Goal: Use online tool/utility: Utilize a website feature to perform a specific function

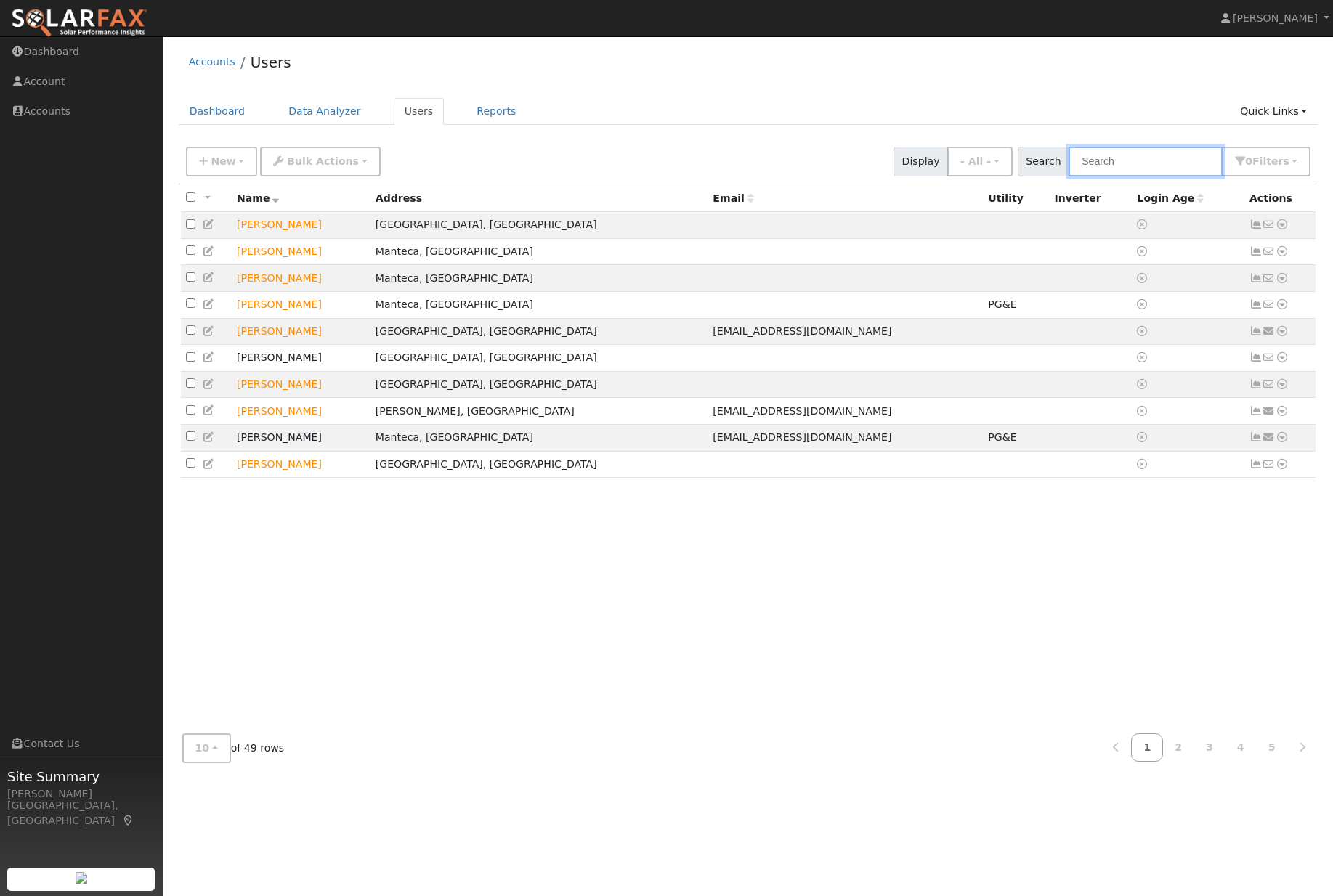
click at [1157, 168] on input "text" at bounding box center [1145, 162] width 154 height 30
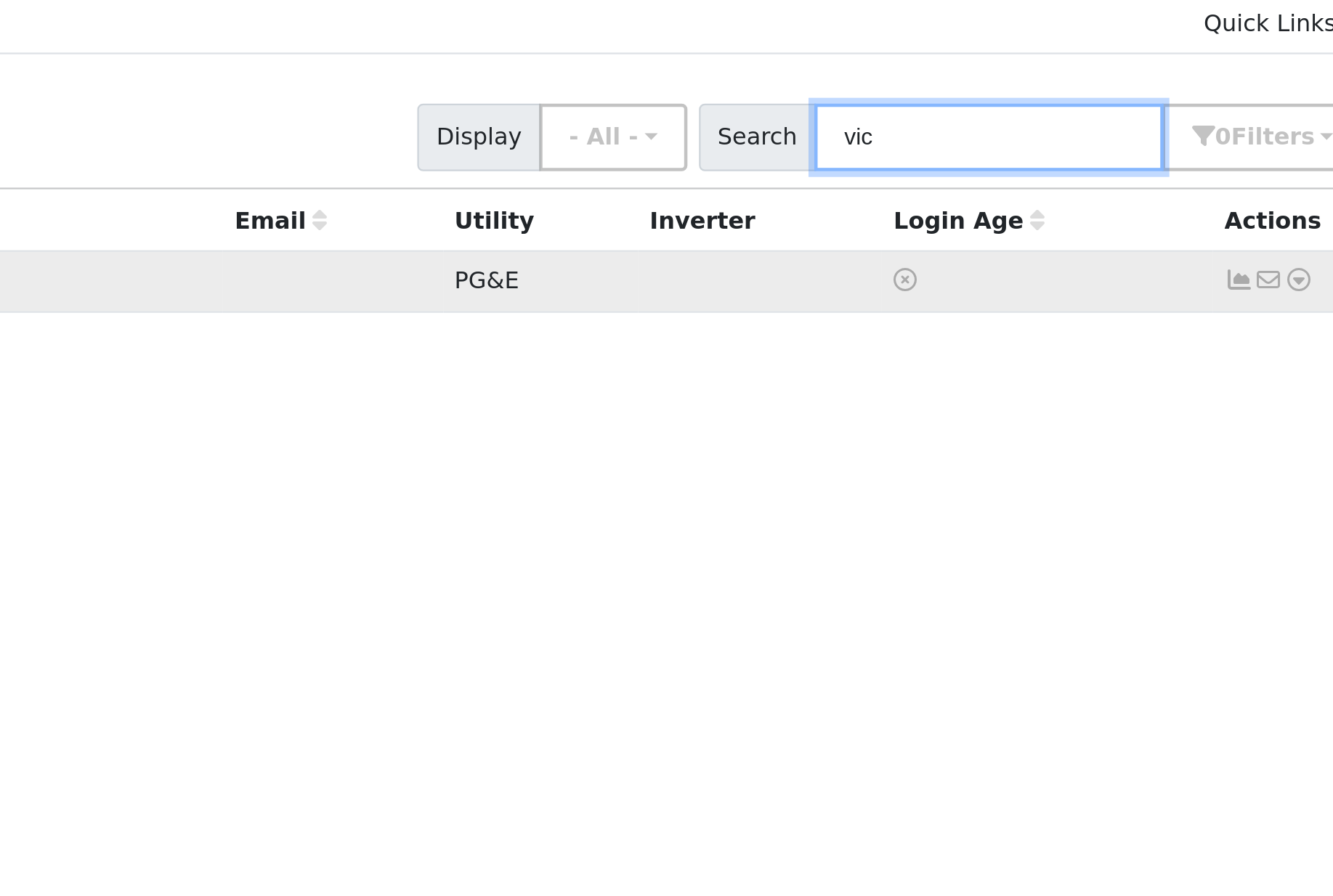
type input "vic"
click at [1276, 219] on icon at bounding box center [1282, 224] width 13 height 10
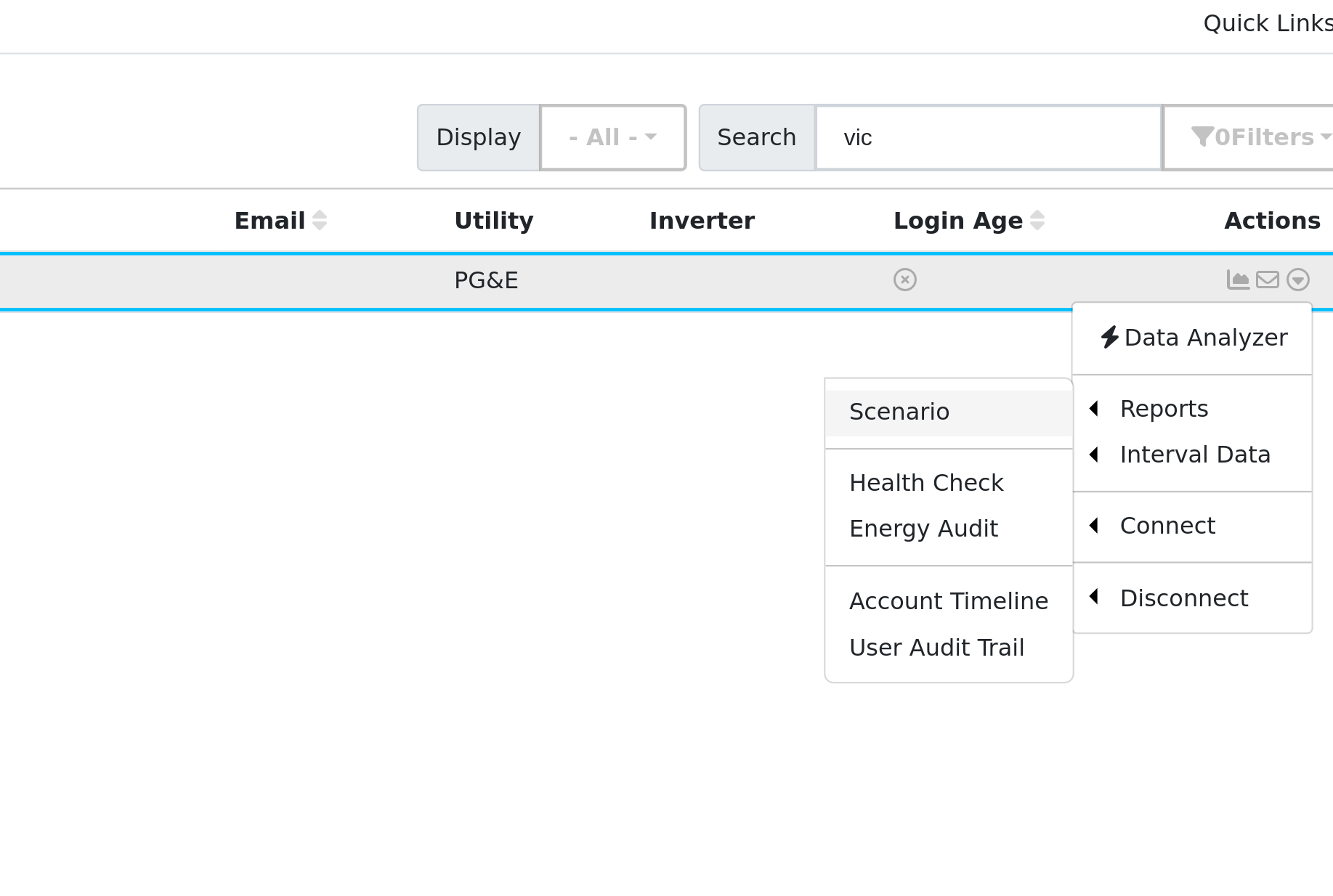
click at [1074, 273] on link "Scenario" at bounding box center [1127, 284] width 108 height 21
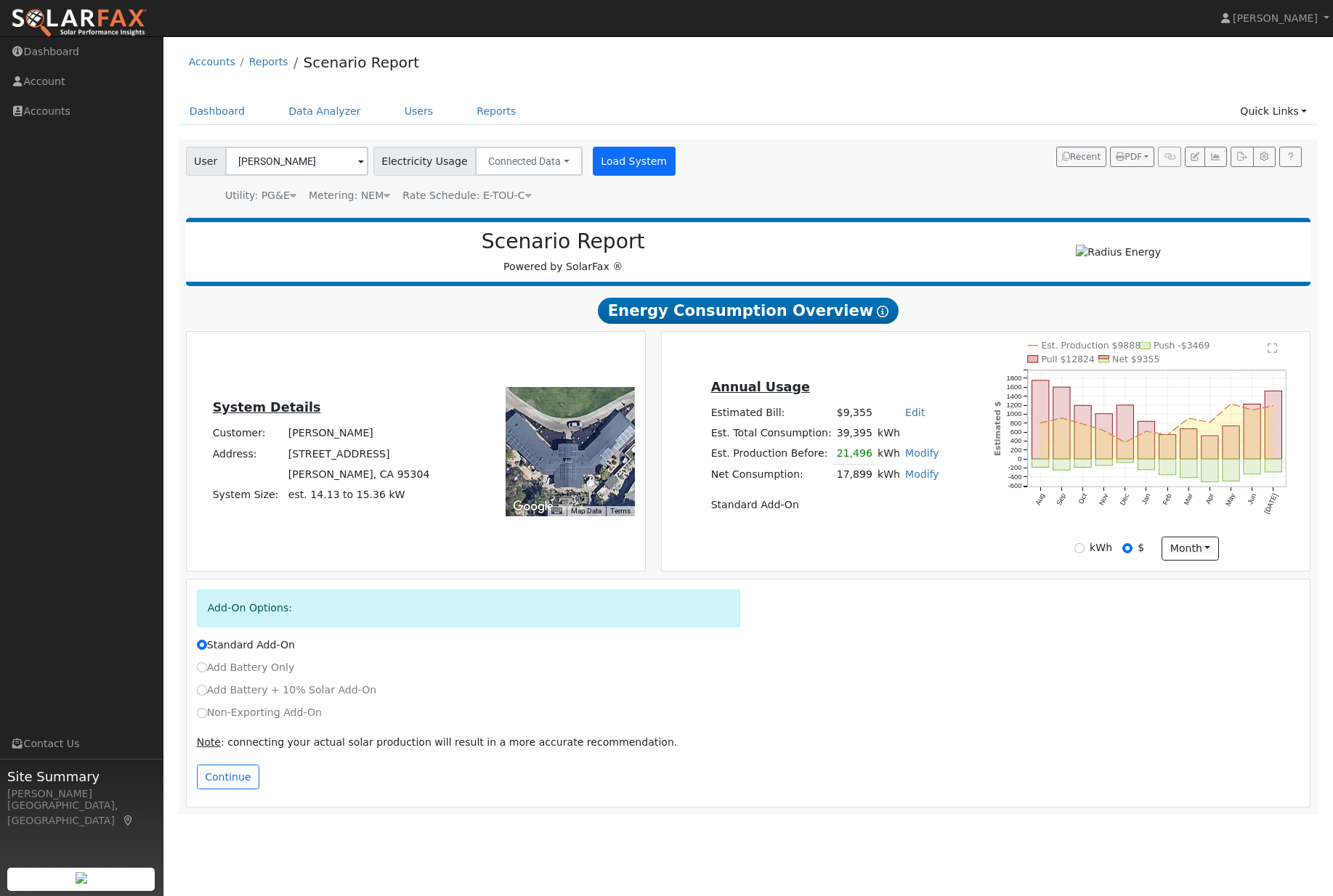
click at [647, 164] on button "Load System" at bounding box center [634, 161] width 83 height 29
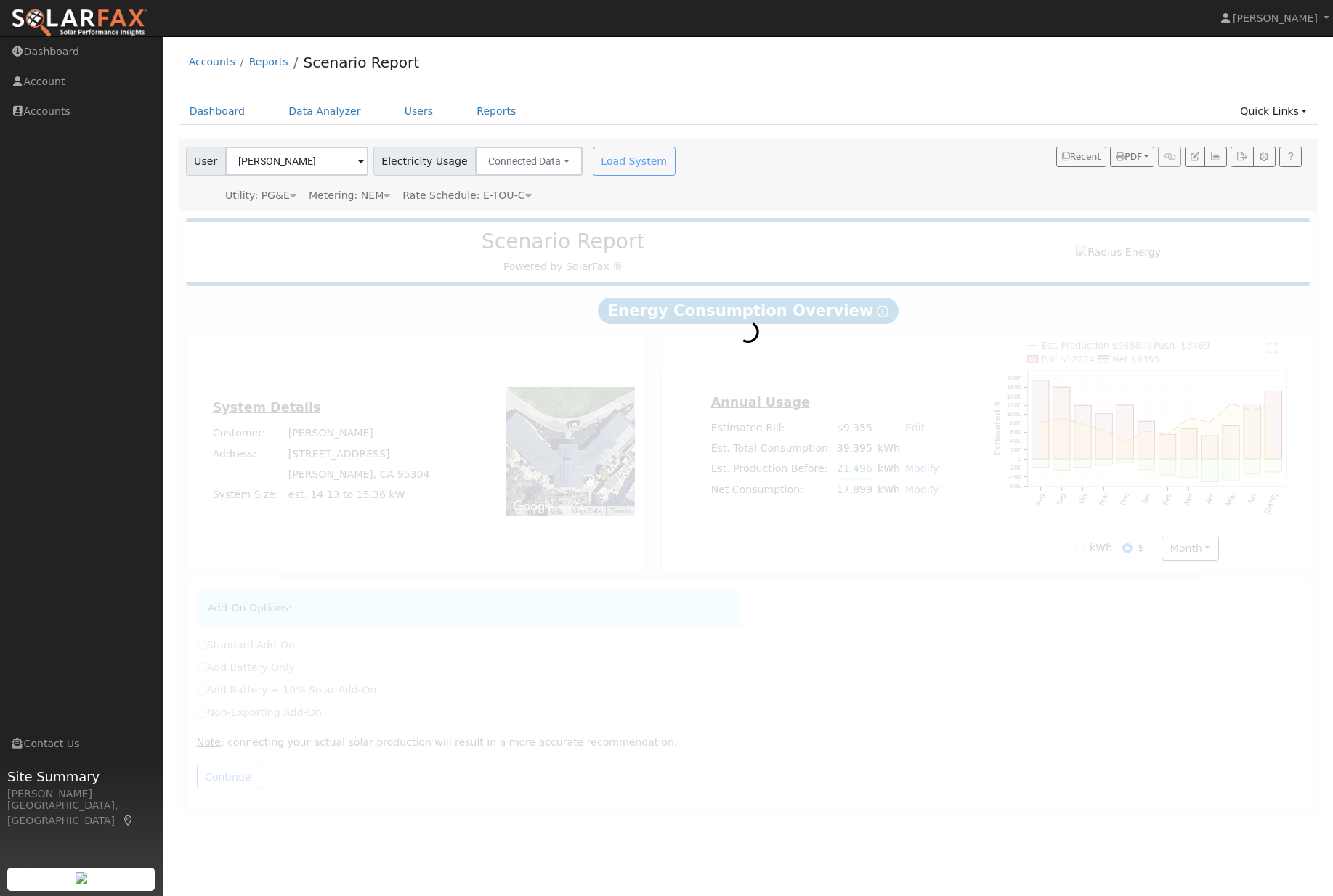
radio input "true"
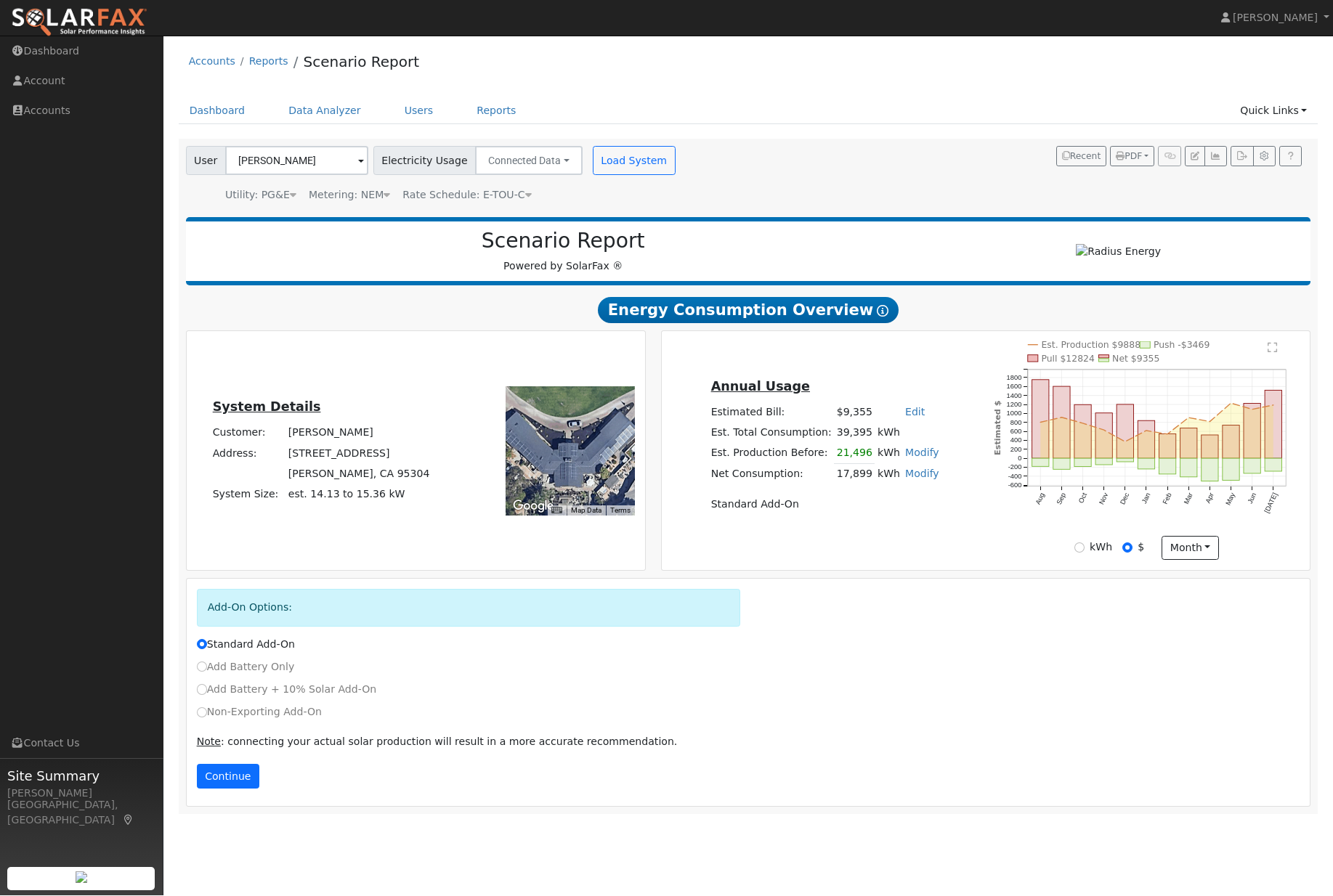
click at [244, 789] on button "Continue" at bounding box center [228, 777] width 62 height 24
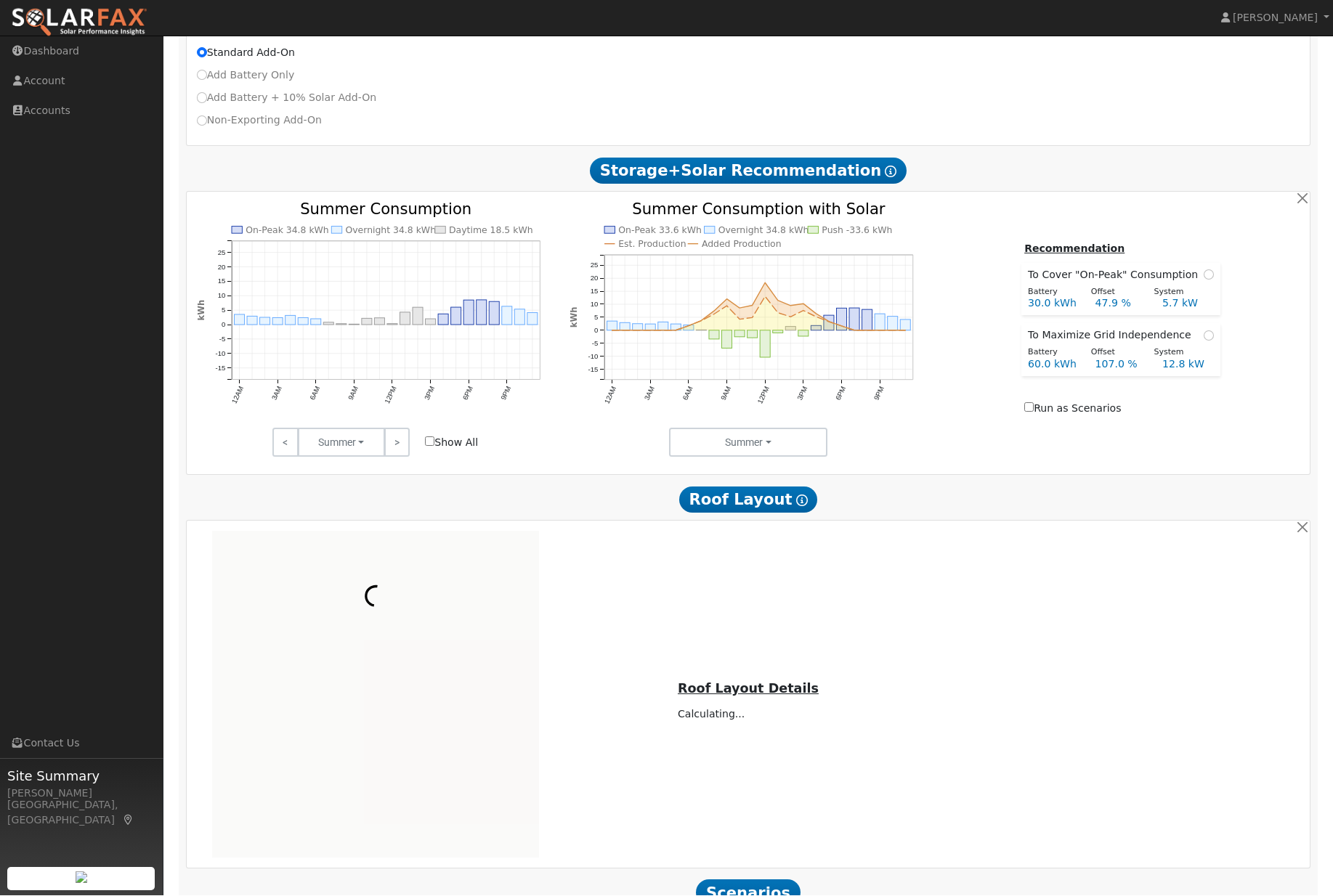
scroll to position [725, 0]
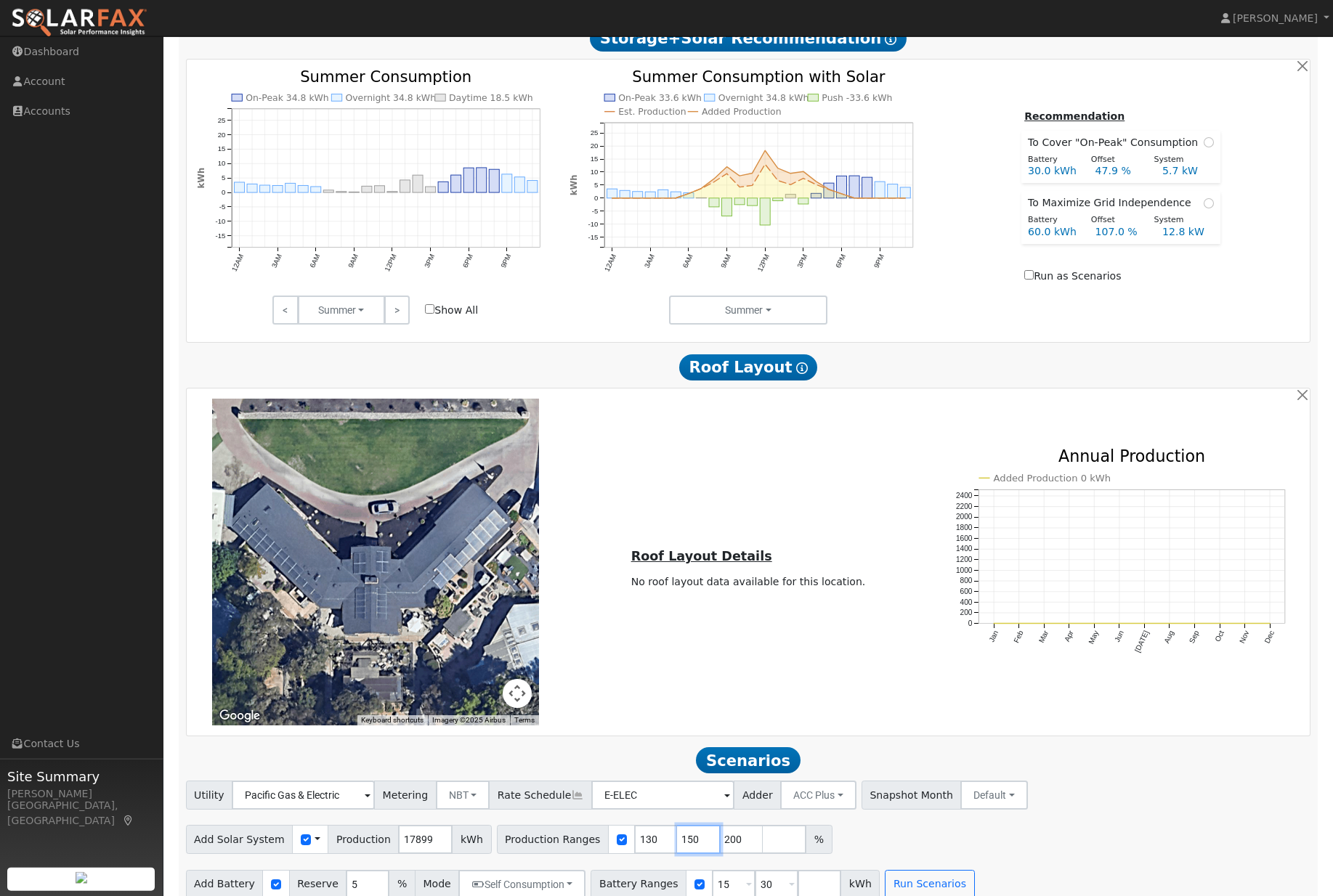
click at [712, 854] on input "150" at bounding box center [699, 839] width 43 height 29
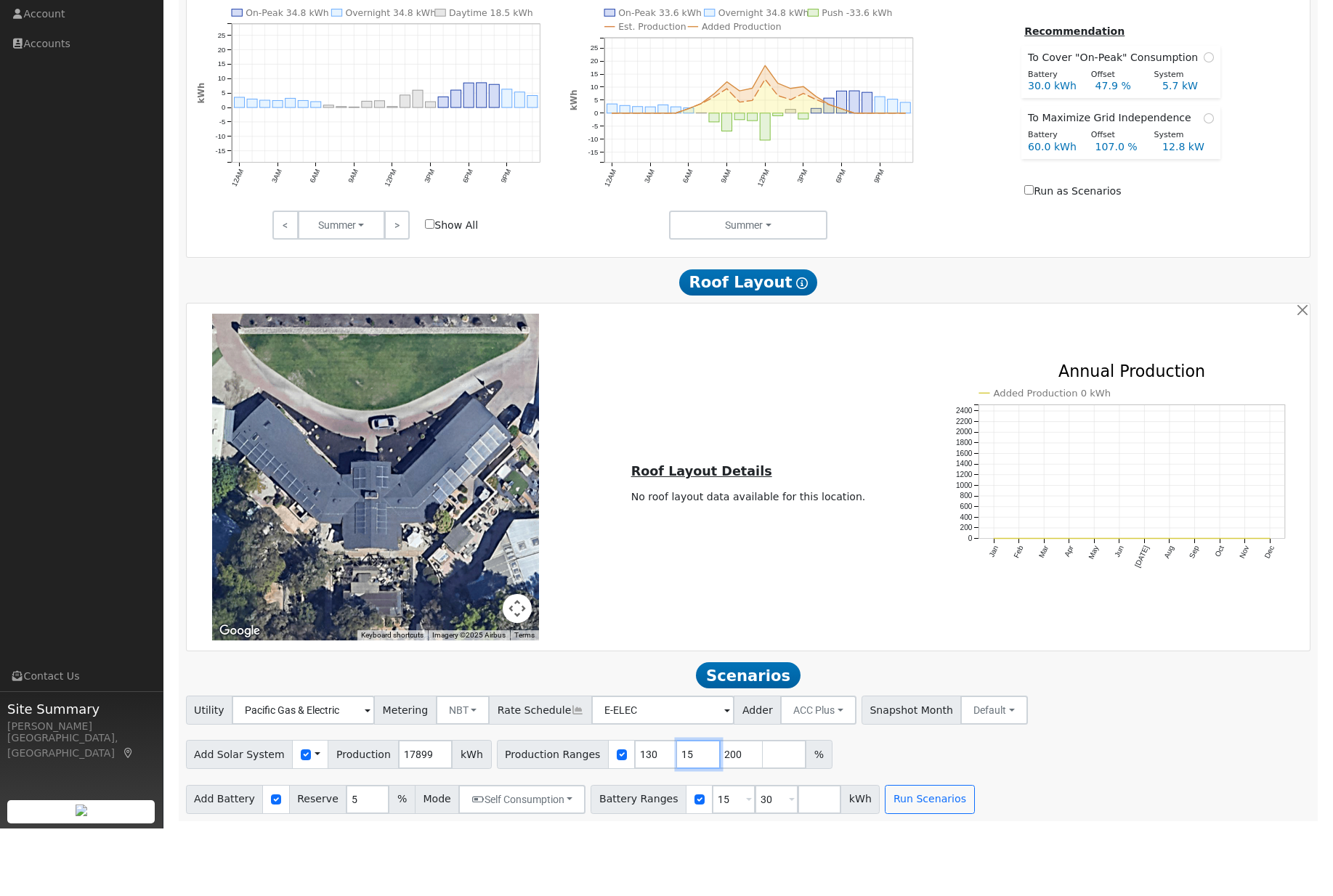
scroll to position [769, 0]
type input "200"
type input "2"
click at [659, 808] on input "130" at bounding box center [656, 822] width 43 height 29
type input "110"
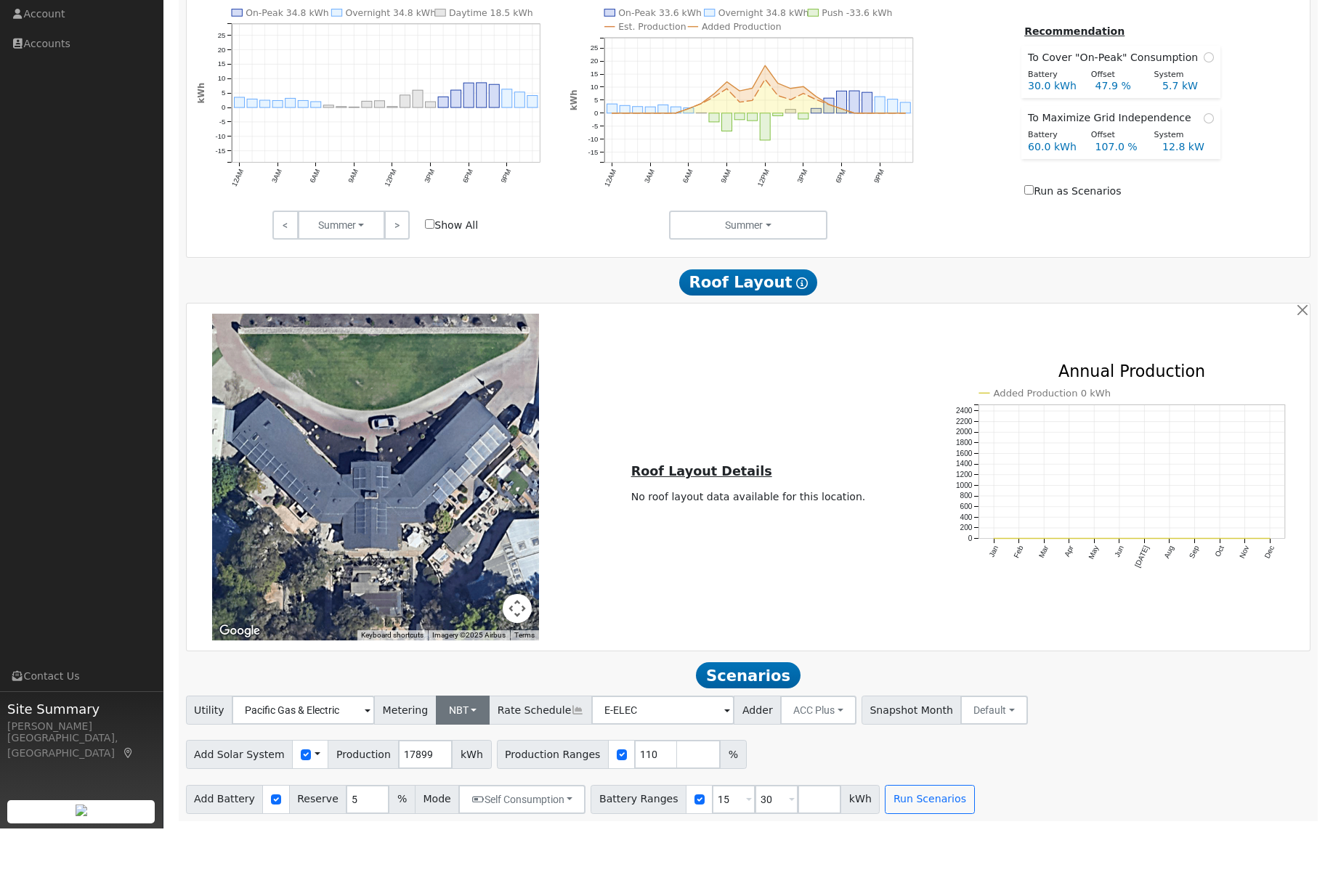
click at [478, 764] on button "NBT" at bounding box center [463, 778] width 54 height 29
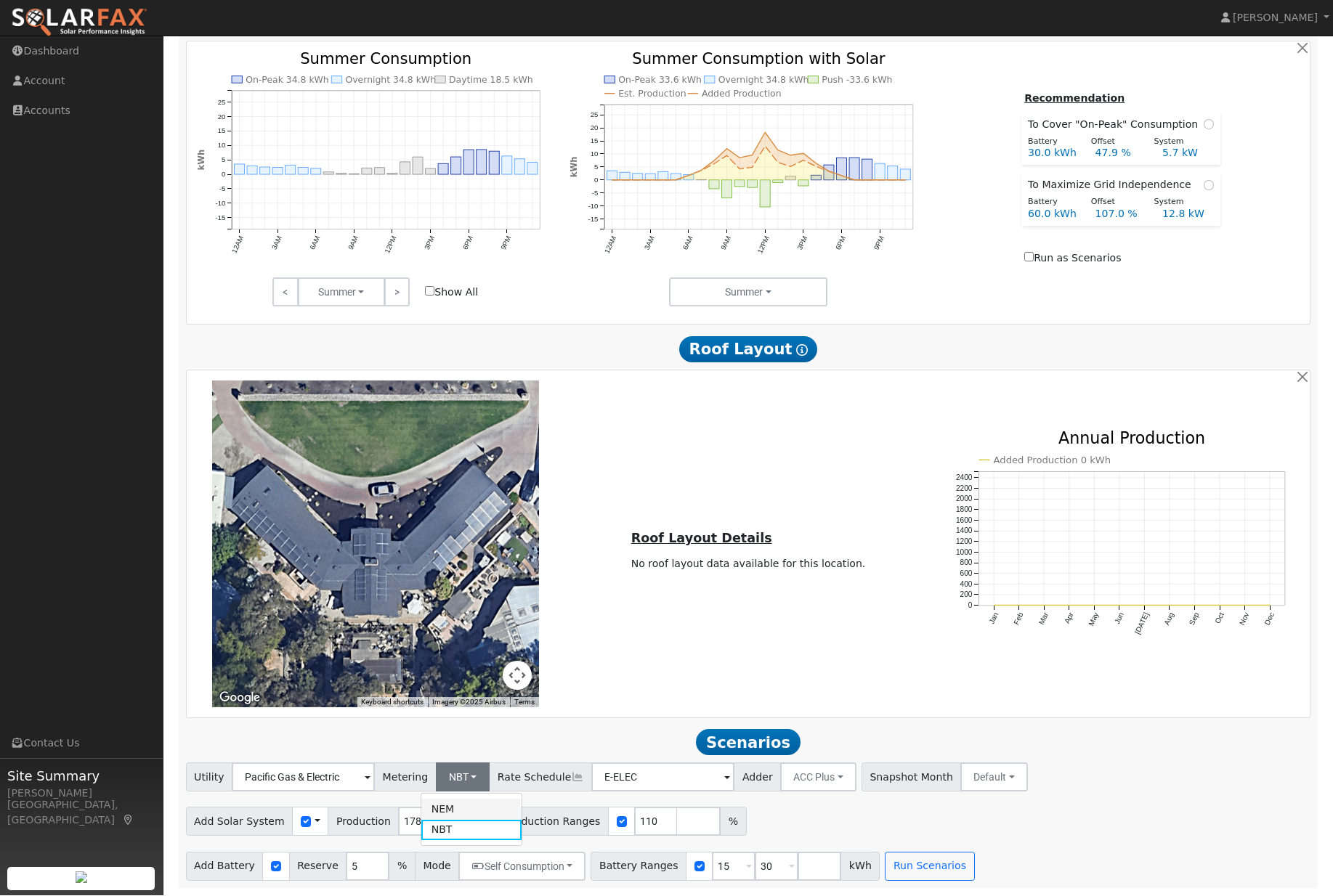
click at [480, 806] on link "NEM" at bounding box center [471, 810] width 101 height 21
click at [375, 772] on input "E-ELEC" at bounding box center [303, 778] width 143 height 29
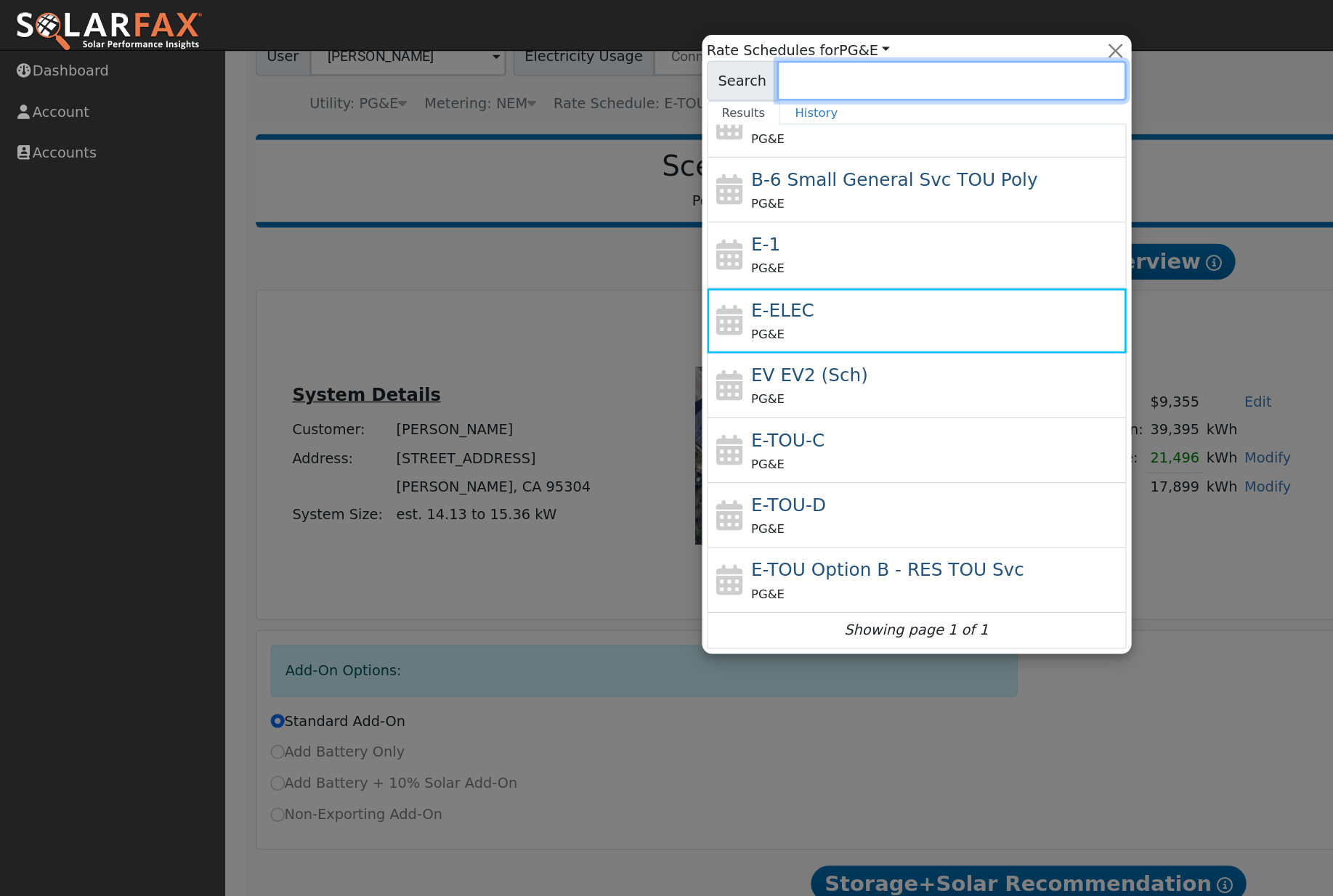
scroll to position [160, 0]
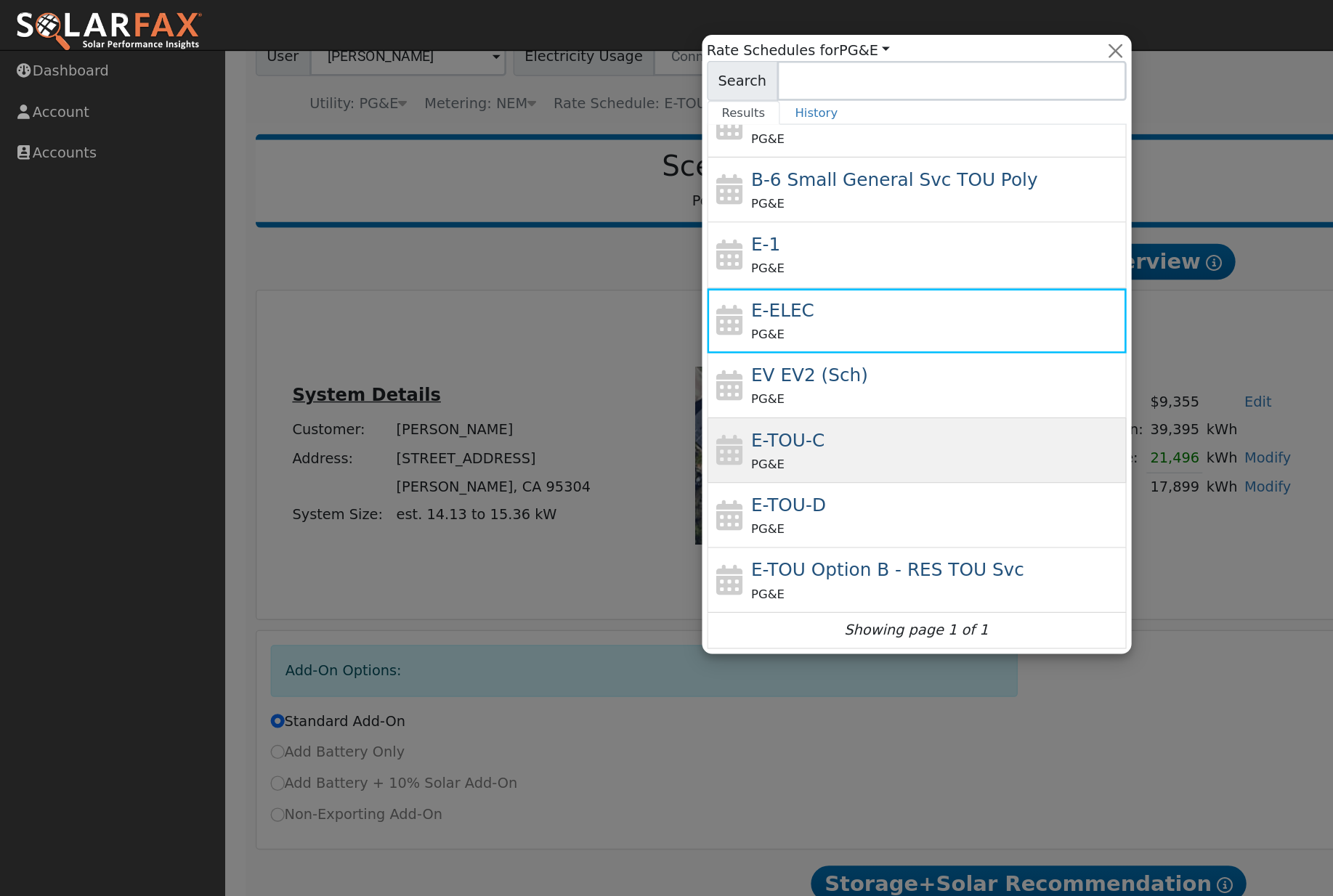
click at [684, 333] on div "PG&E" at bounding box center [680, 337] width 270 height 15
type input "E-TOU-C"
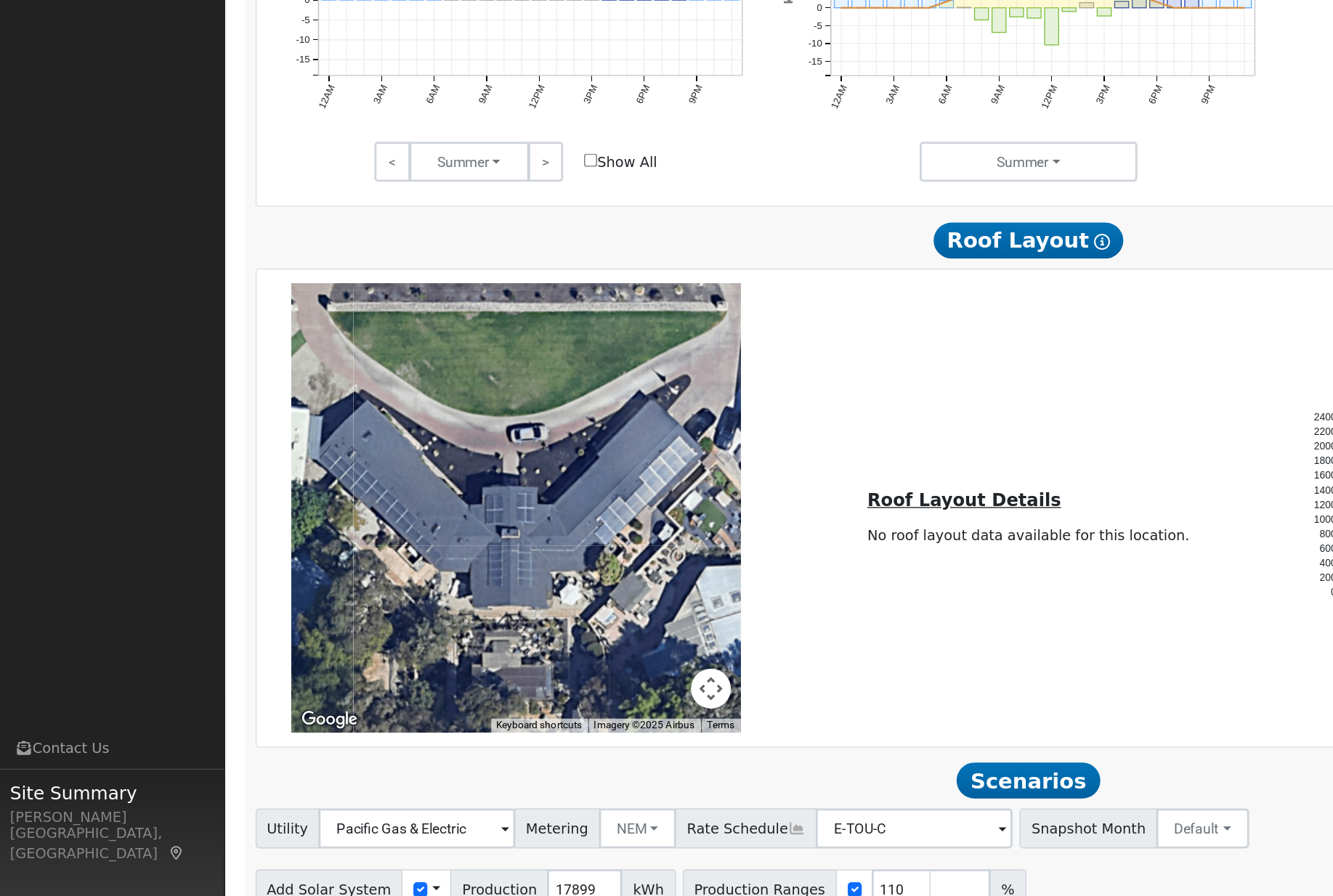
scroll to position [769, 0]
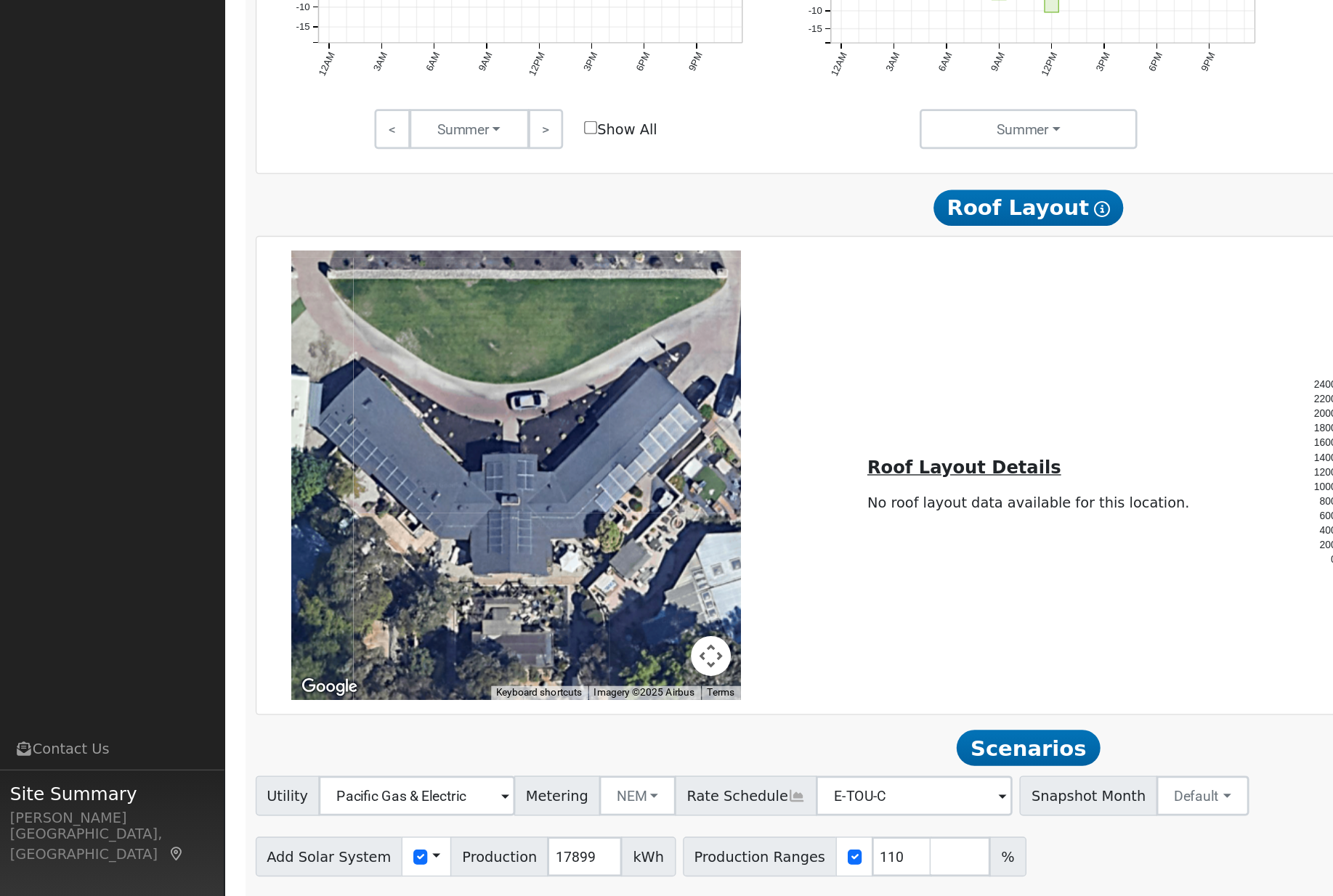
click at [926, 853] on button "Run Scenarios" at bounding box center [929, 867] width 89 height 29
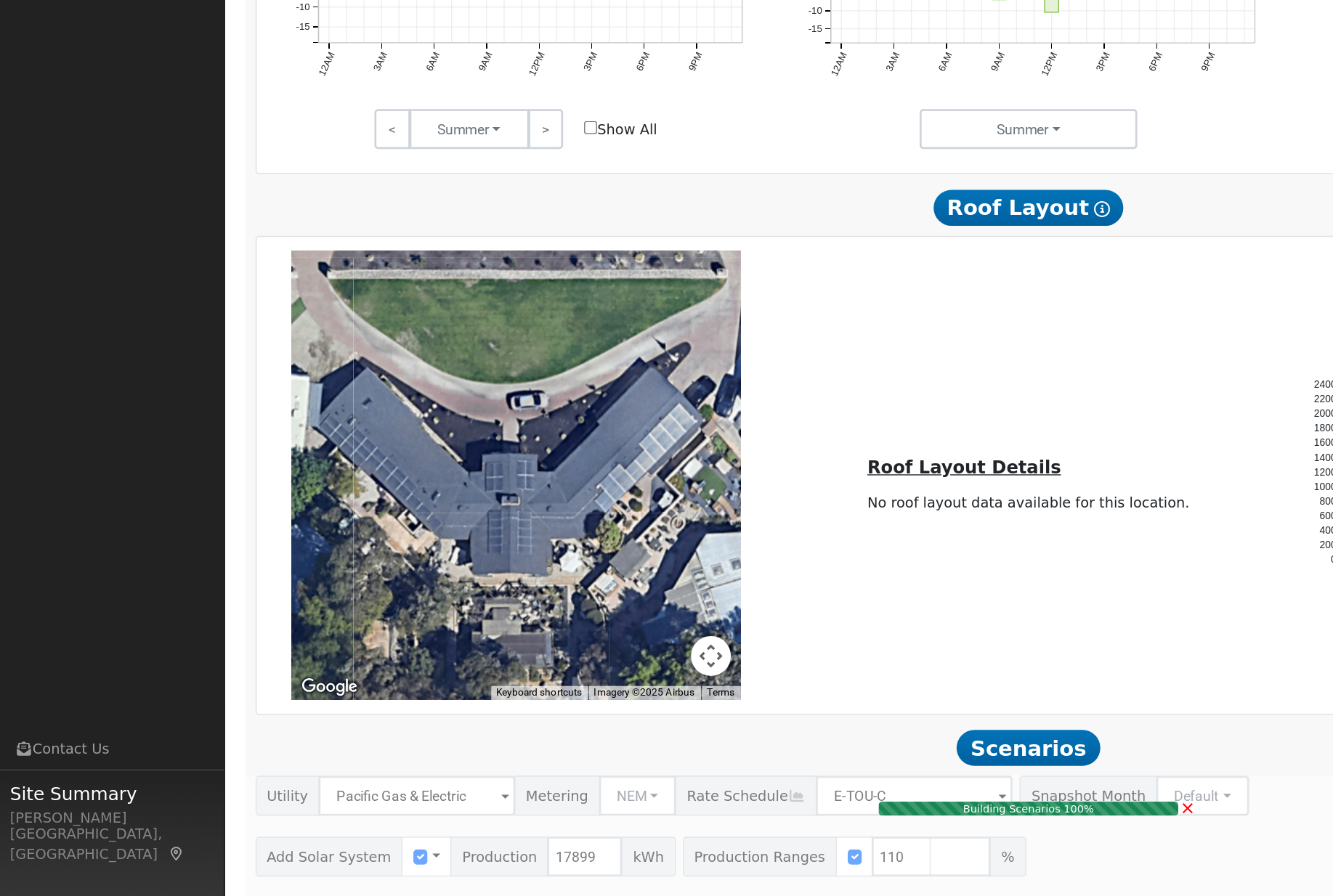
type input "13.1"
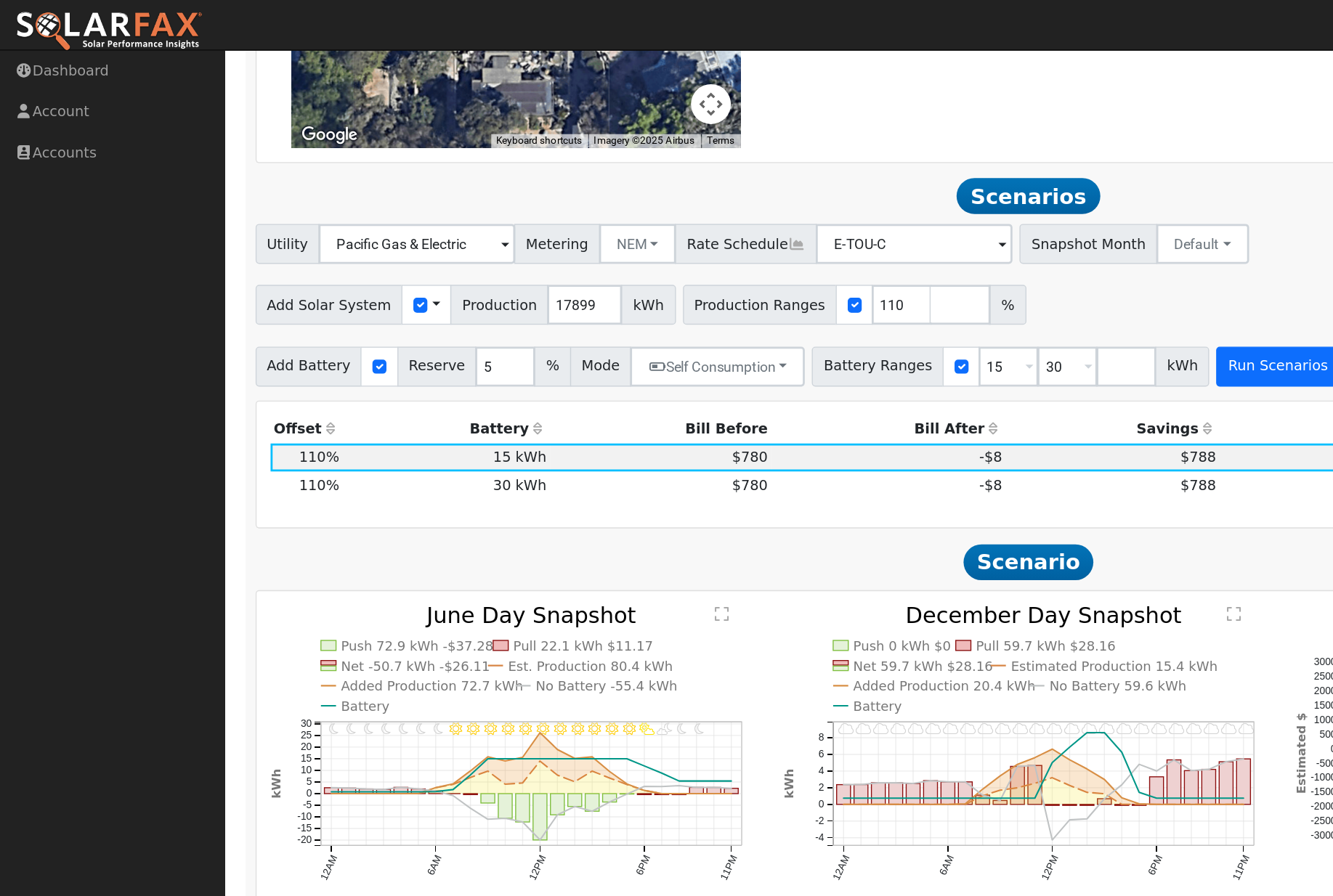
scroll to position [1244, 0]
